Goal: Information Seeking & Learning: Learn about a topic

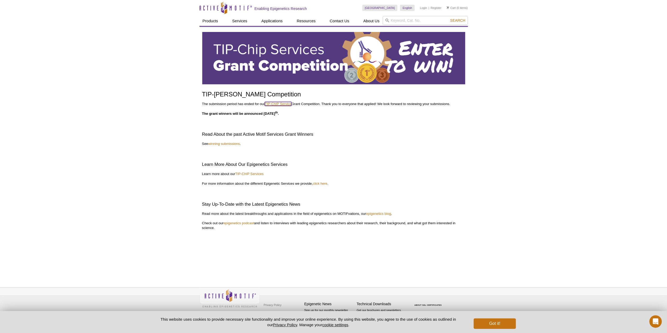
click at [276, 104] on link "TIP-ChIP Service" at bounding box center [278, 104] width 27 height 4
click at [231, 142] on link "winning submissions" at bounding box center [224, 144] width 32 height 4
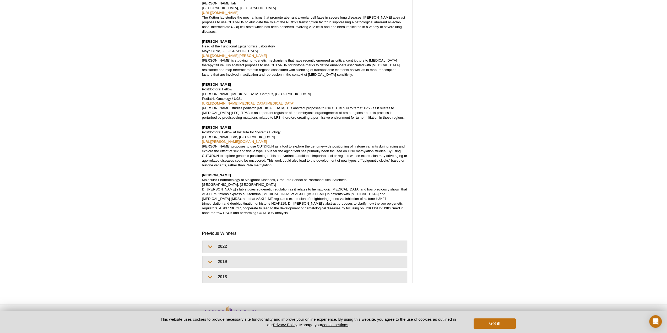
scroll to position [469, 0]
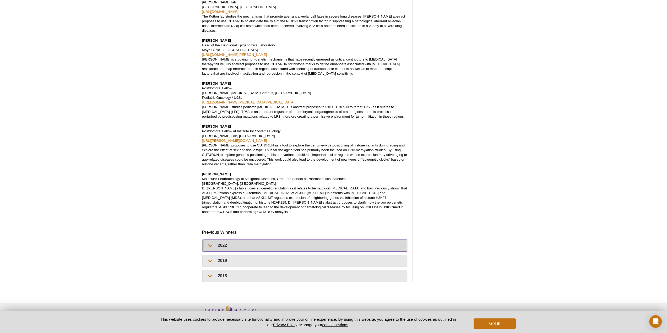
click at [238, 240] on summary "2022" at bounding box center [305, 246] width 204 height 12
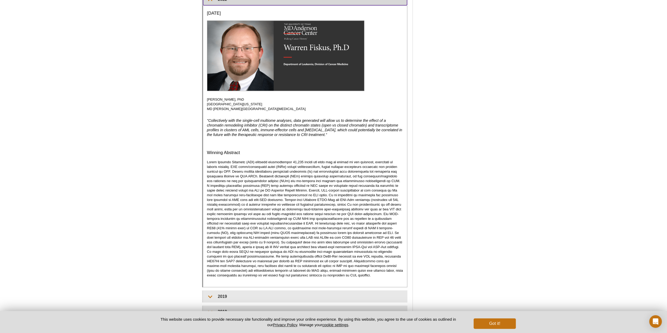
scroll to position [746, 0]
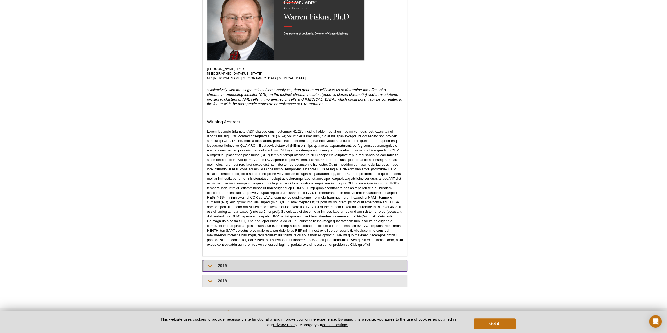
click at [231, 260] on summary "2019" at bounding box center [305, 266] width 204 height 12
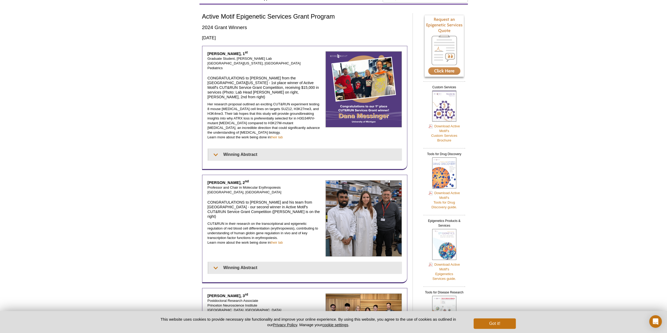
scroll to position [0, 0]
